Goal: Information Seeking & Learning: Learn about a topic

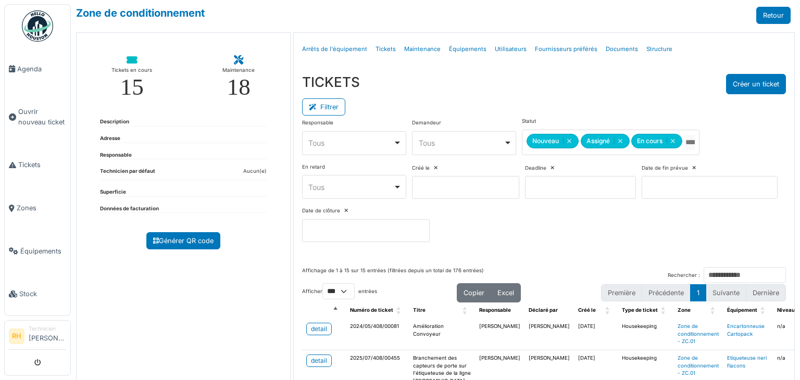
select select "***"
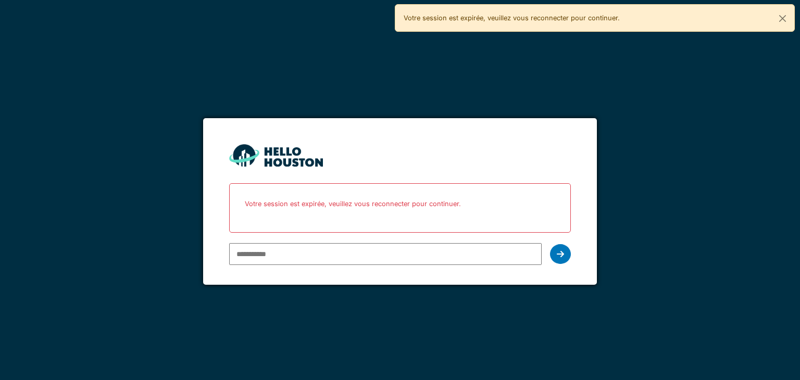
click at [285, 253] on input "email" at bounding box center [385, 254] width 312 height 22
type input "**********"
click at [557, 253] on icon at bounding box center [560, 254] width 7 height 8
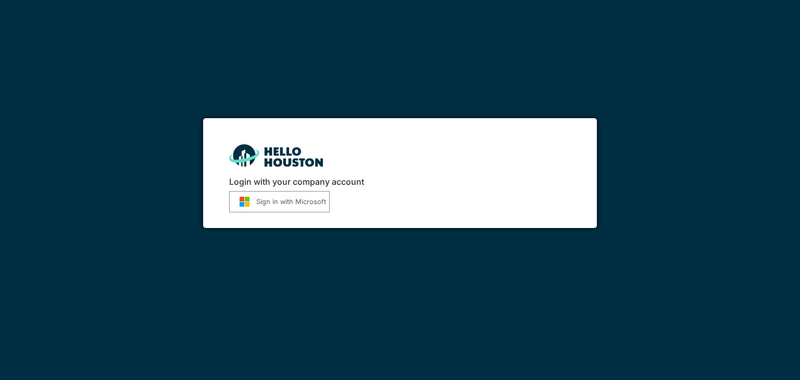
click at [290, 200] on button "Sign in with Microsoft" at bounding box center [279, 201] width 101 height 21
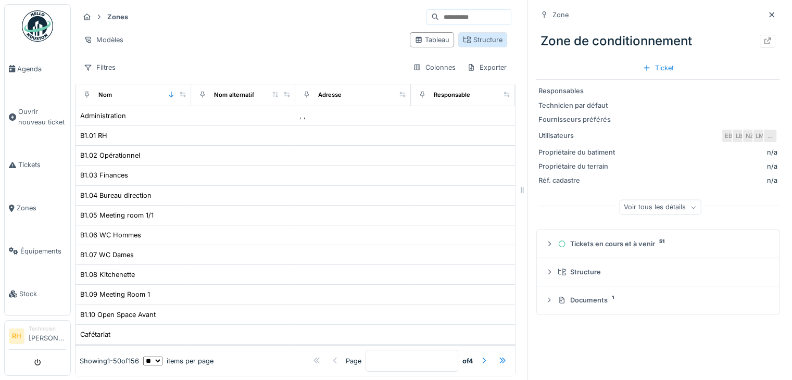
click at [477, 40] on div "Structure" at bounding box center [483, 40] width 40 height 10
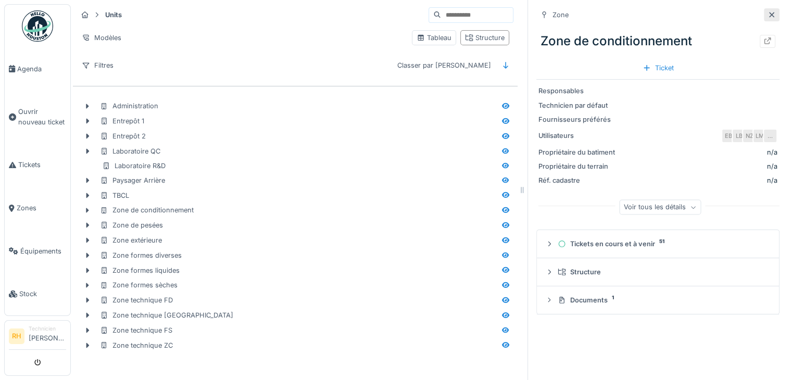
click at [768, 14] on icon at bounding box center [772, 14] width 8 height 7
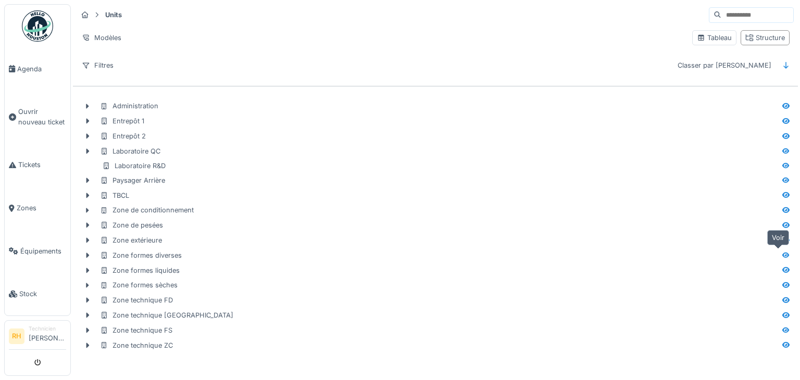
click at [782, 252] on icon at bounding box center [785, 255] width 7 height 6
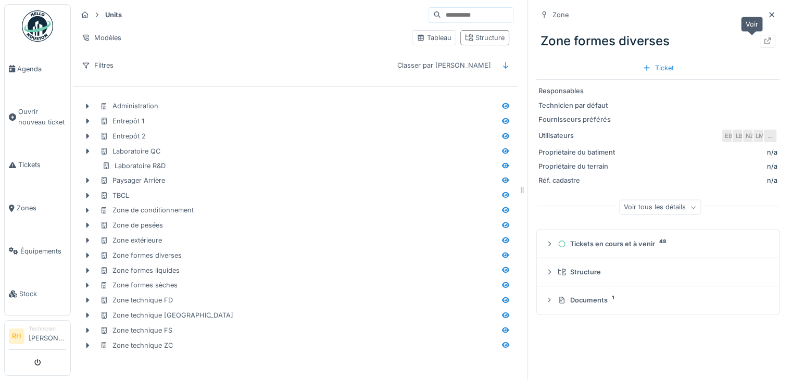
click at [764, 42] on icon at bounding box center [768, 41] width 8 height 7
click at [35, 246] on span "Équipements" at bounding box center [43, 251] width 46 height 10
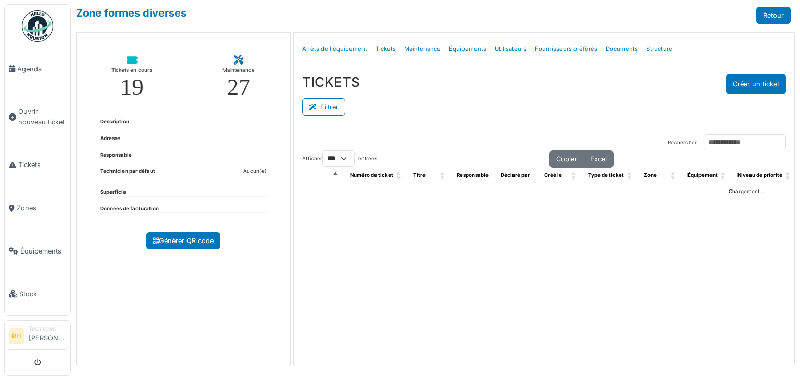
select select "***"
click at [339, 93] on div "TICKETS Créer un ticket" at bounding box center [544, 84] width 484 height 20
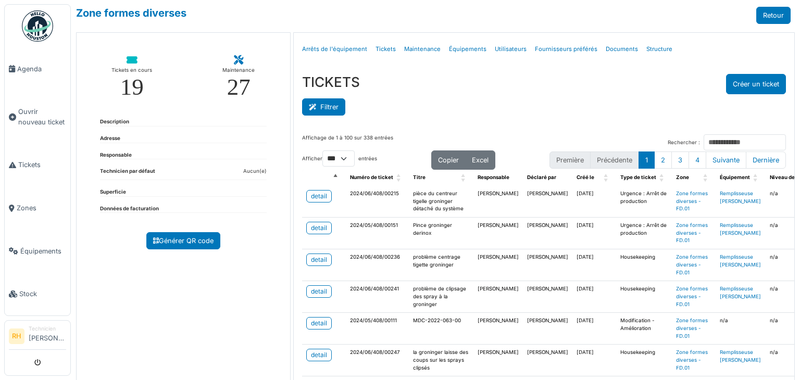
click at [334, 110] on button "Filtrer" at bounding box center [323, 106] width 43 height 17
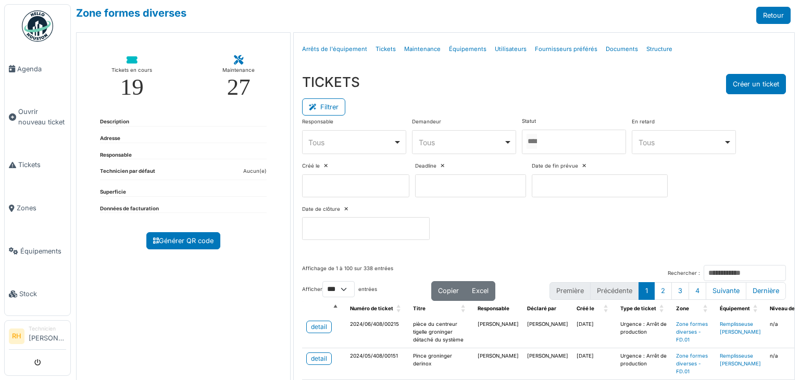
click at [578, 150] on div at bounding box center [574, 142] width 104 height 24
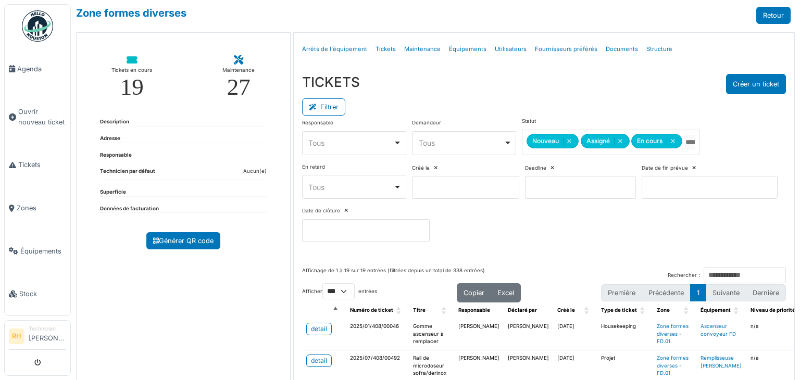
click at [554, 97] on div "Filtrer" at bounding box center [544, 105] width 484 height 23
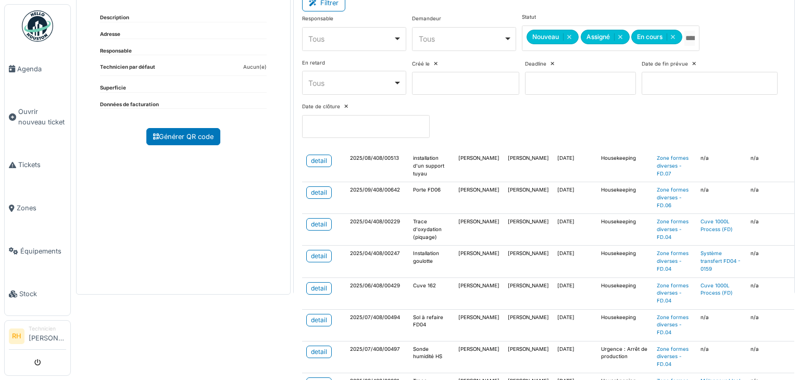
scroll to position [208, 0]
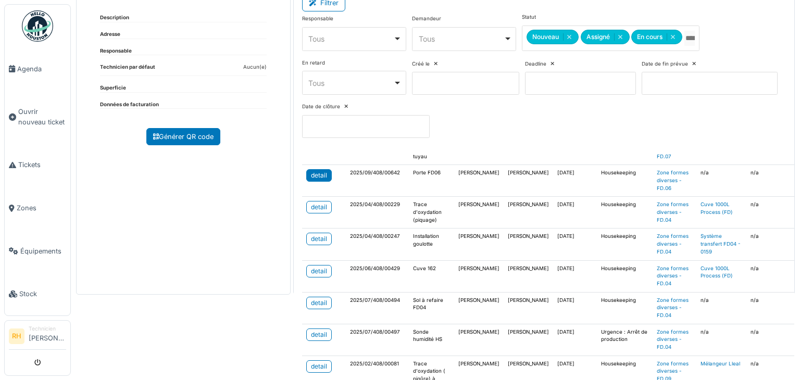
click at [313, 171] on div "detail" at bounding box center [319, 175] width 16 height 9
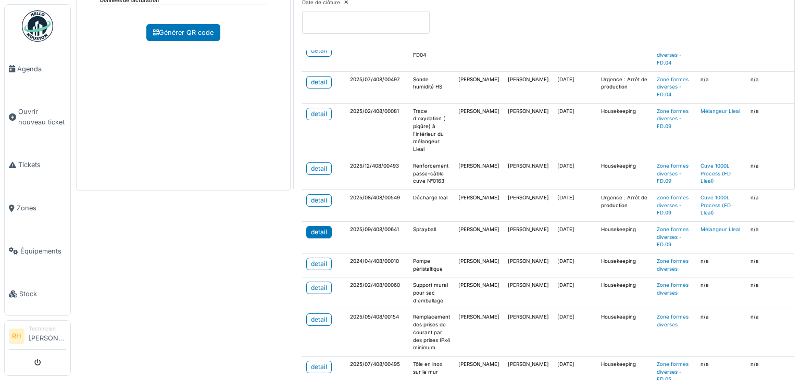
click at [324, 226] on link "detail" at bounding box center [319, 232] width 26 height 13
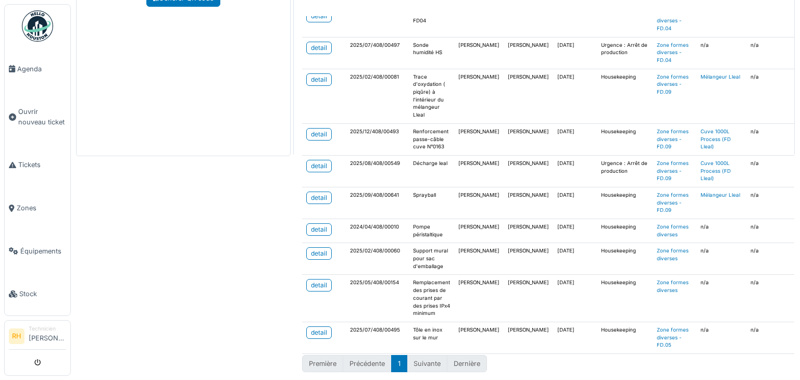
scroll to position [243, 0]
click at [227, 217] on div "Zone formes diverses Retour Tickets en cours 19 Maintenance 27 Description Adre…" at bounding box center [435, 190] width 729 height 380
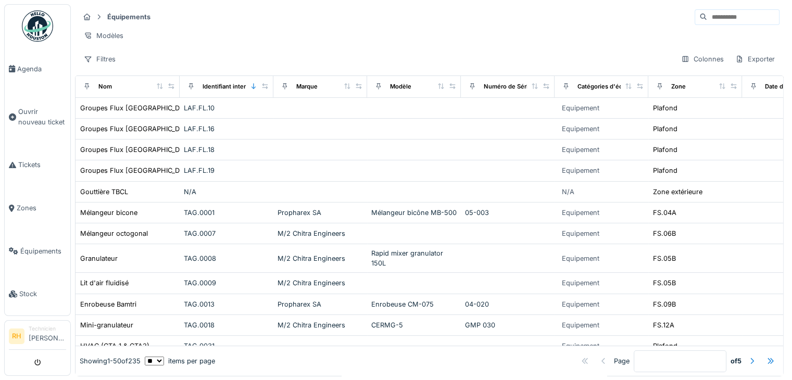
click at [738, 15] on input at bounding box center [743, 17] width 72 height 15
type input "*****"
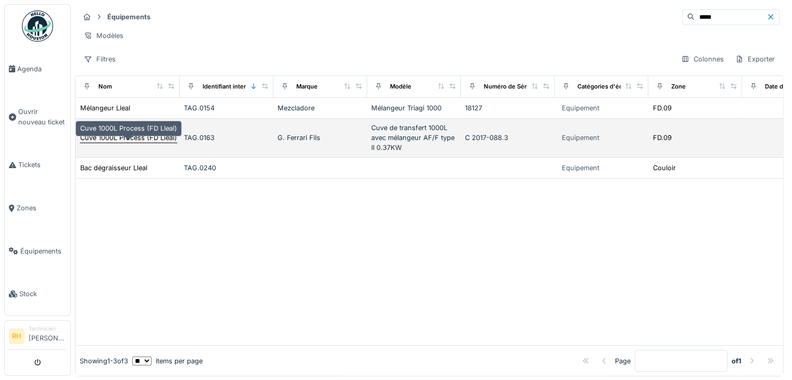
click at [144, 143] on div "Cuve 1000L Process (FD Lleal)" at bounding box center [128, 138] width 97 height 10
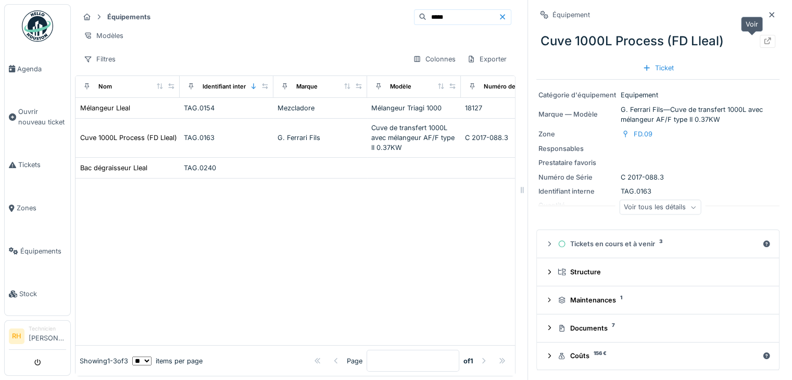
click at [765, 44] on icon at bounding box center [768, 41] width 7 height 7
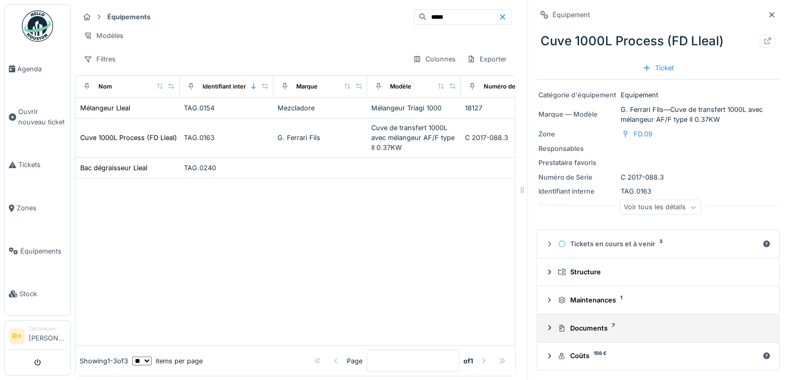
click at [545, 326] on icon at bounding box center [549, 327] width 8 height 7
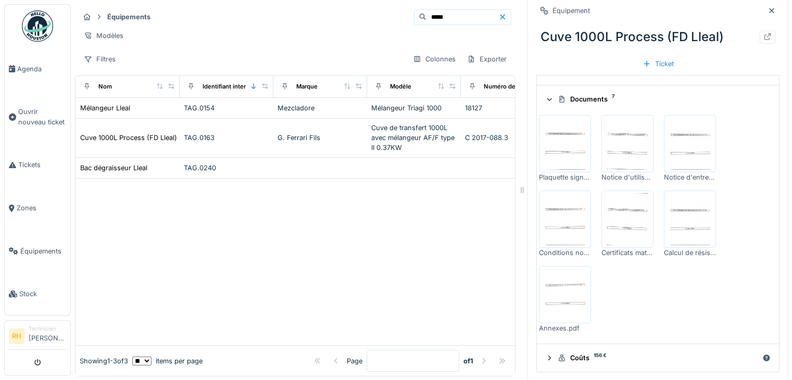
scroll to position [229, 0]
click at [558, 221] on img at bounding box center [565, 219] width 47 height 52
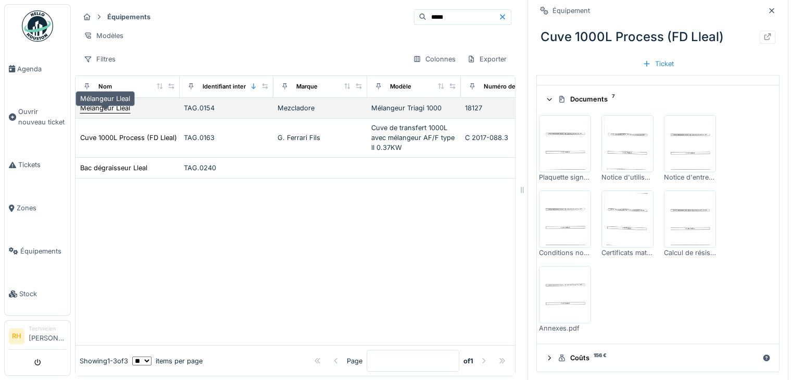
click at [116, 113] on div "Mélangeur Lleal" at bounding box center [105, 108] width 50 height 10
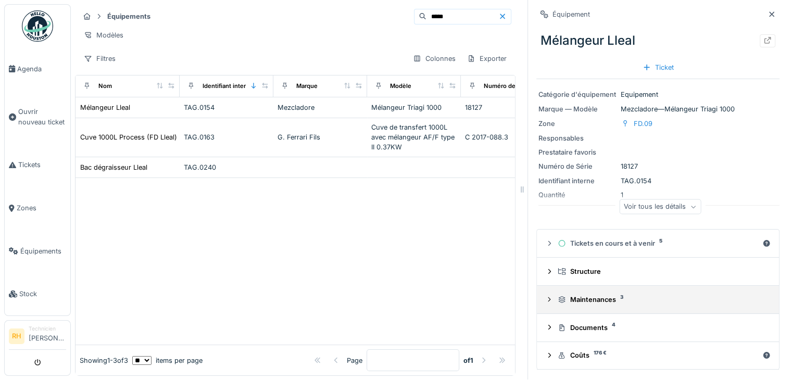
scroll to position [8, 0]
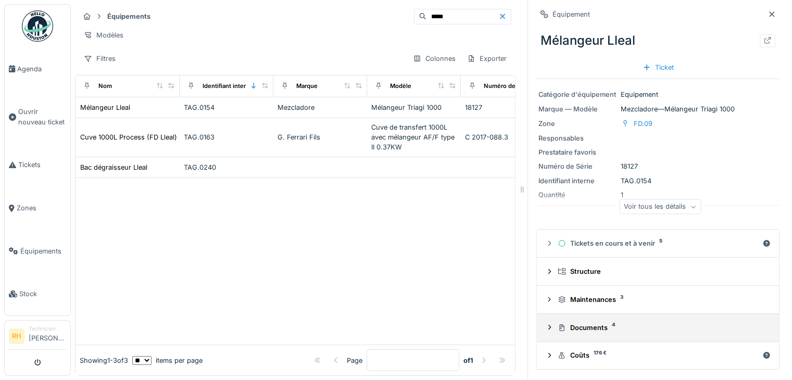
click at [547, 323] on div "Documents 4" at bounding box center [658, 328] width 226 height 10
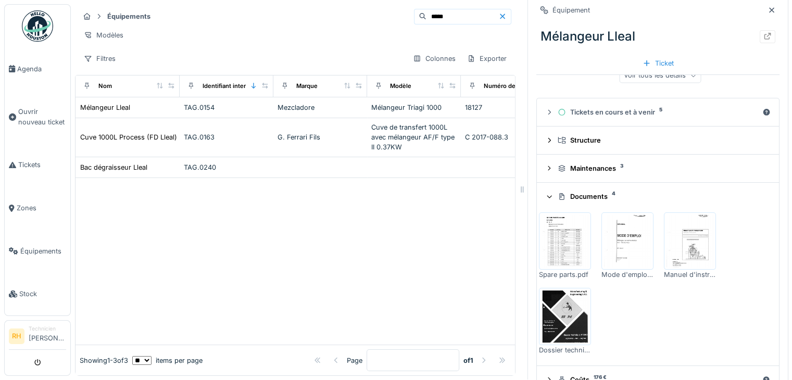
scroll to position [154, 0]
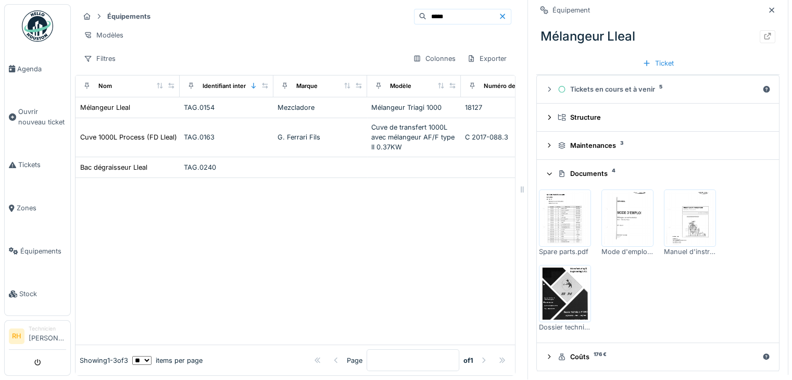
click at [677, 213] on img at bounding box center [690, 218] width 47 height 52
click at [560, 297] on img at bounding box center [565, 294] width 47 height 52
click at [552, 213] on img at bounding box center [565, 218] width 47 height 52
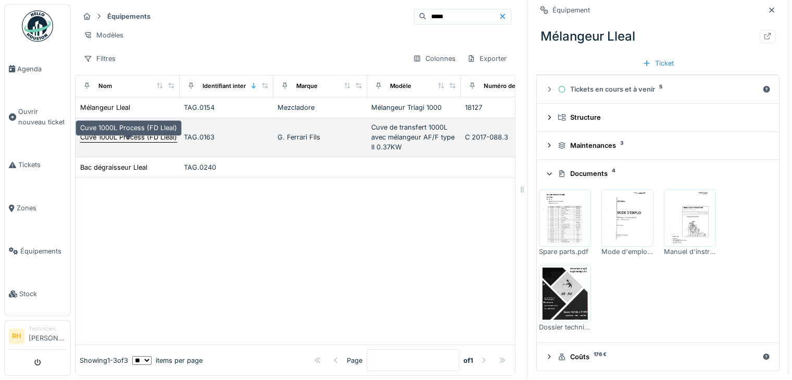
click at [124, 138] on div "Cuve 1000L Process (FD Lleal)" at bounding box center [128, 137] width 97 height 10
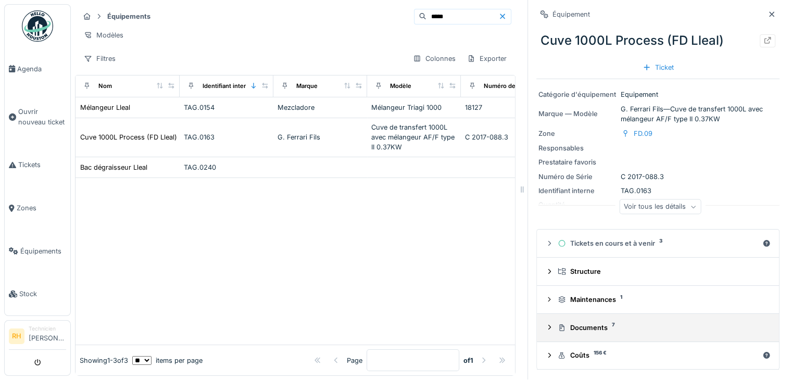
click at [545, 324] on icon at bounding box center [549, 327] width 8 height 7
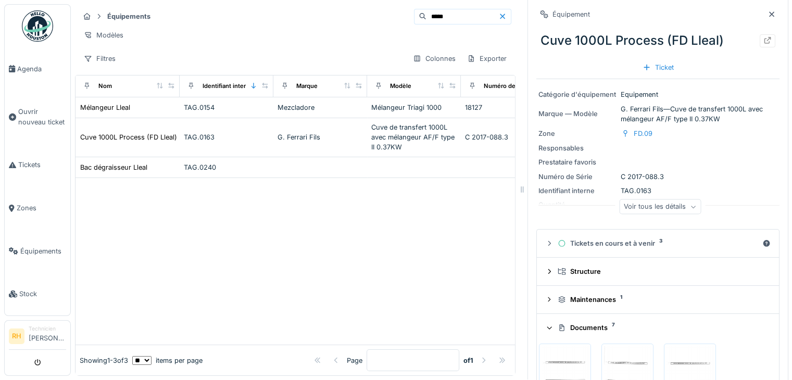
scroll to position [208, 0]
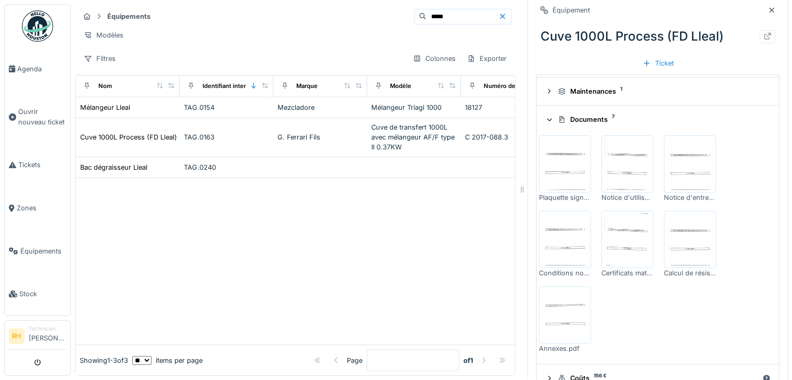
click at [629, 180] on img at bounding box center [627, 164] width 47 height 52
click at [673, 153] on img at bounding box center [690, 164] width 47 height 52
click at [564, 292] on img at bounding box center [565, 315] width 47 height 52
